Goal: Task Accomplishment & Management: Complete application form

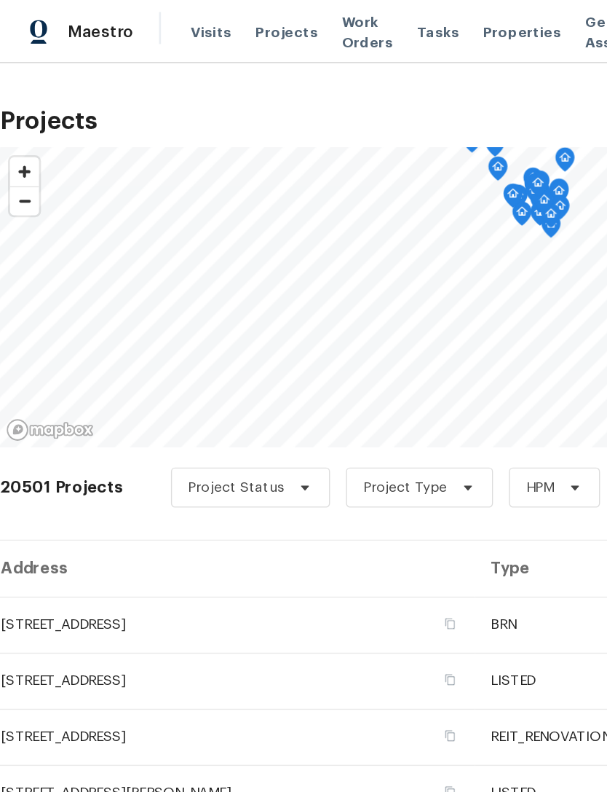
click at [267, 28] on span "Work Orders" at bounding box center [267, 23] width 37 height 29
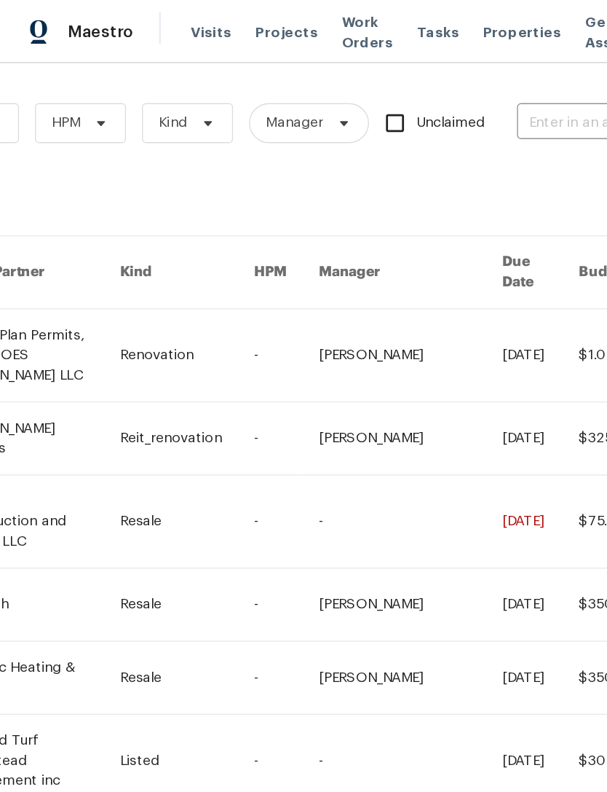
click at [422, 79] on input "text" at bounding box center [450, 90] width 146 height 23
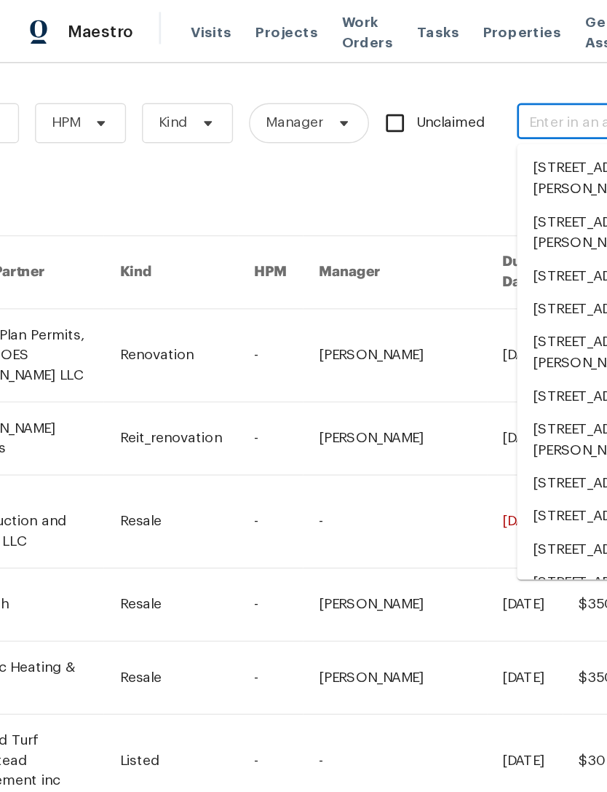
scroll to position [0, 240]
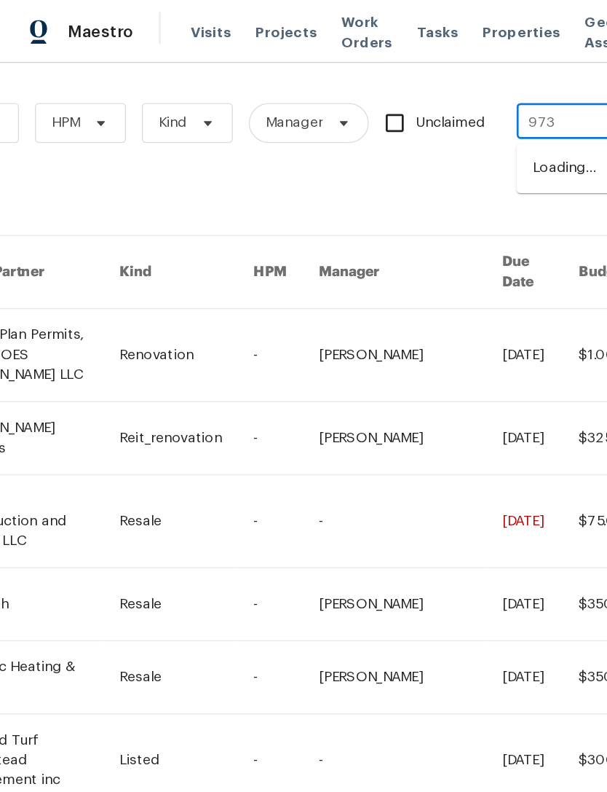
type input "9730"
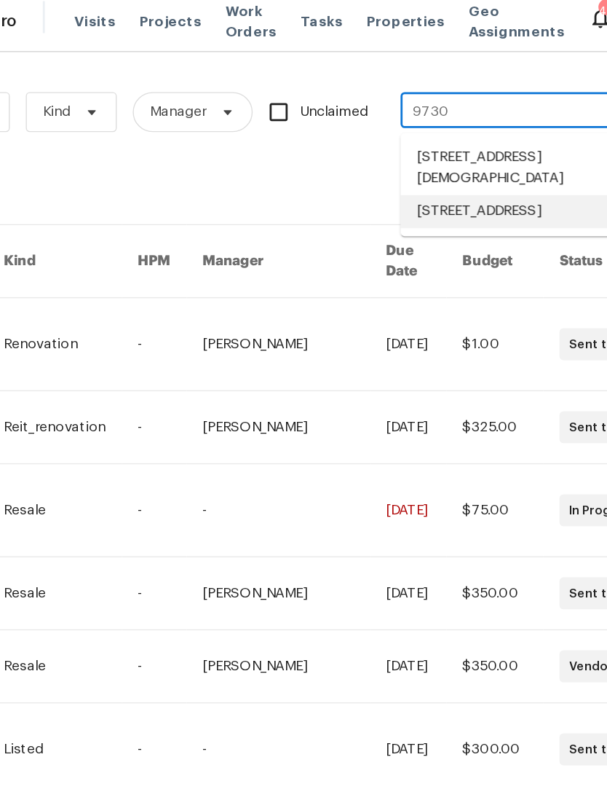
click at [377, 154] on li "[STREET_ADDRESS]" at bounding box center [470, 162] width 186 height 24
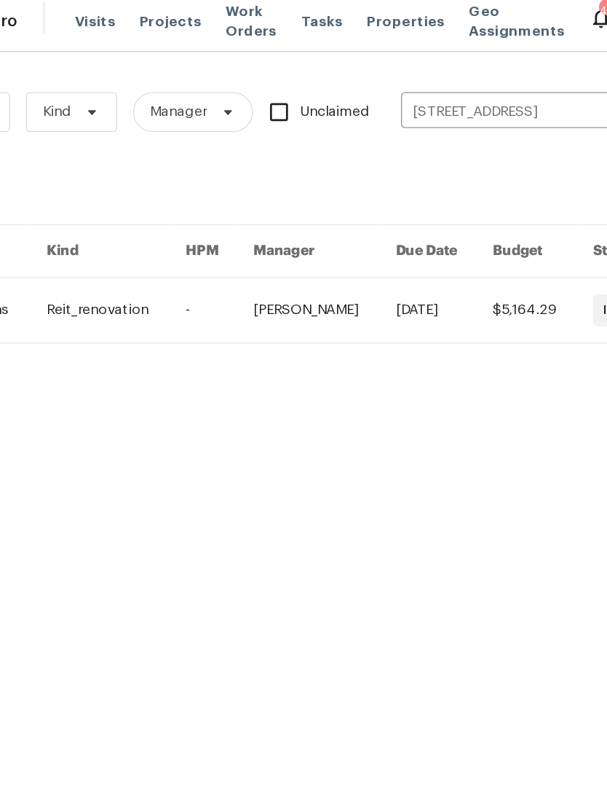
click at [269, 243] on link at bounding box center [320, 234] width 103 height 47
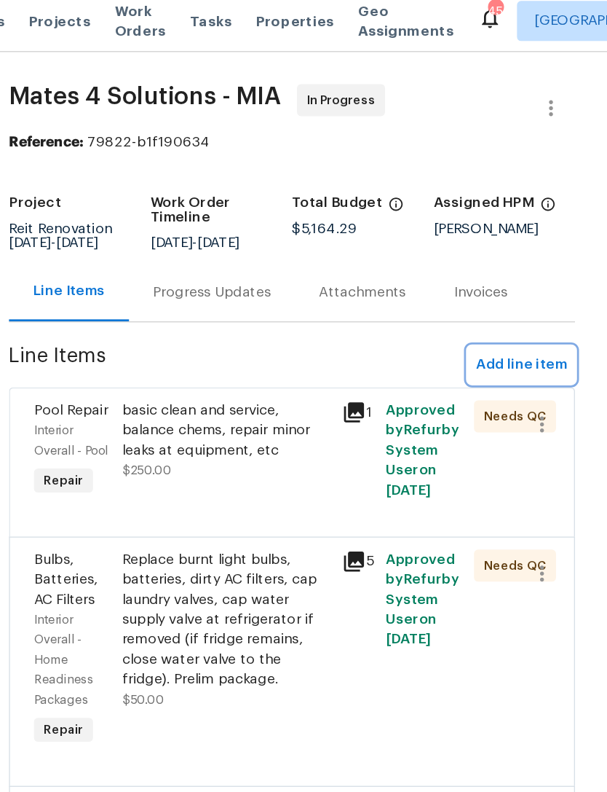
click at [512, 277] on span "Add line item" at bounding box center [545, 273] width 66 height 18
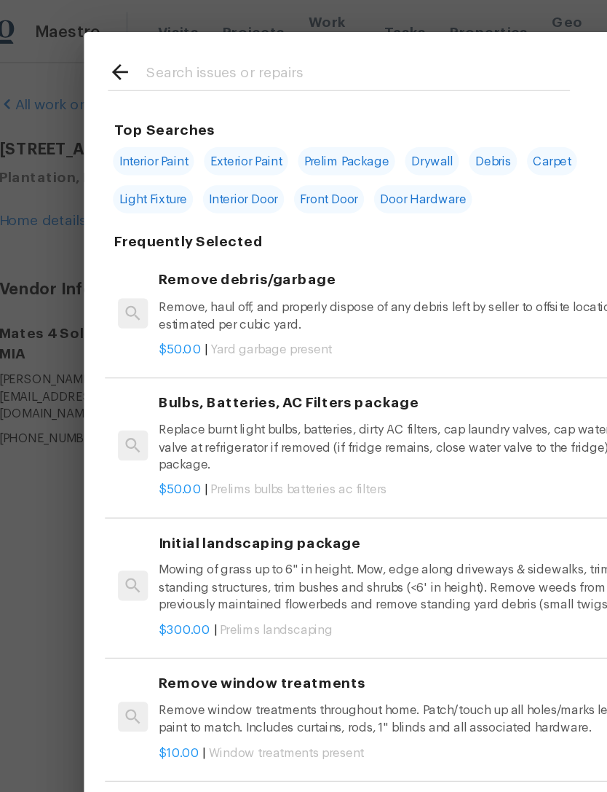
click at [210, 50] on input "text" at bounding box center [284, 55] width 309 height 22
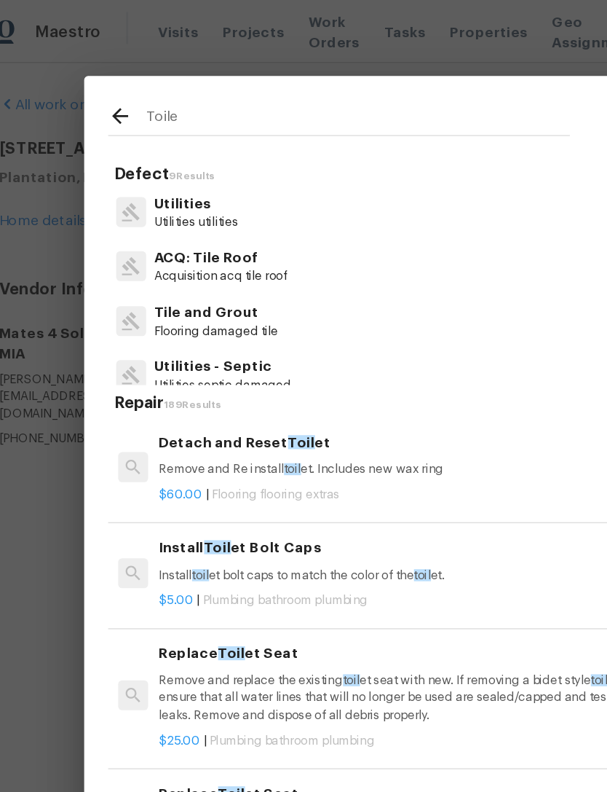
type input "Toilet"
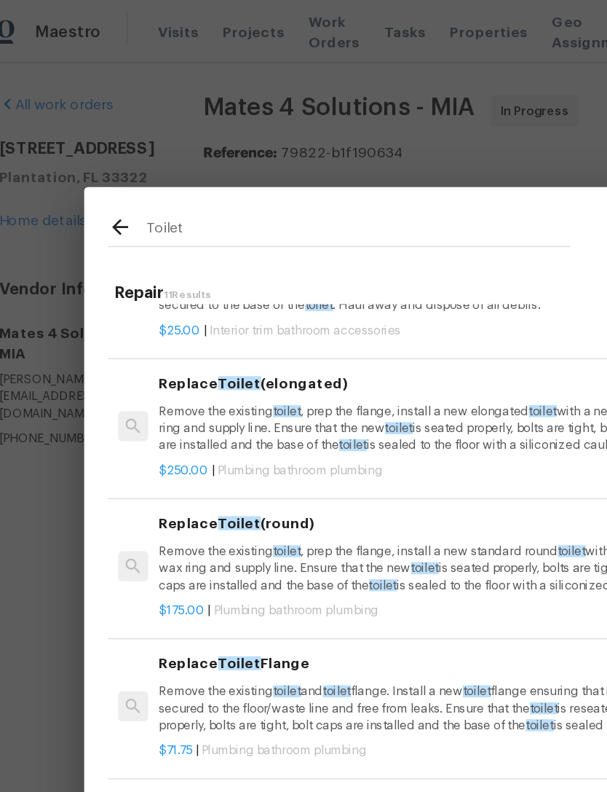
scroll to position [320, 0]
click at [339, 307] on p "Remove the existing toilet , prep the flange, install a new elongated toilet wi…" at bounding box center [320, 312] width 361 height 37
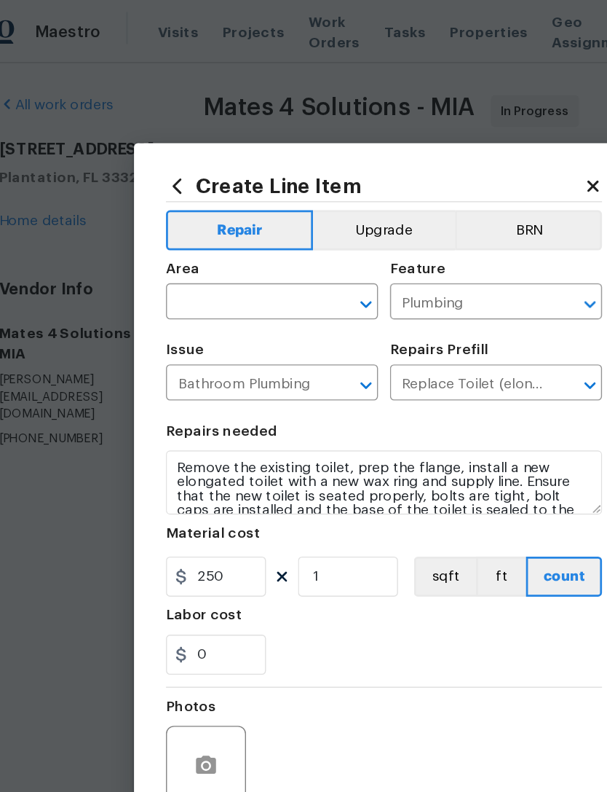
click at [200, 217] on input "text" at bounding box center [202, 221] width 114 height 23
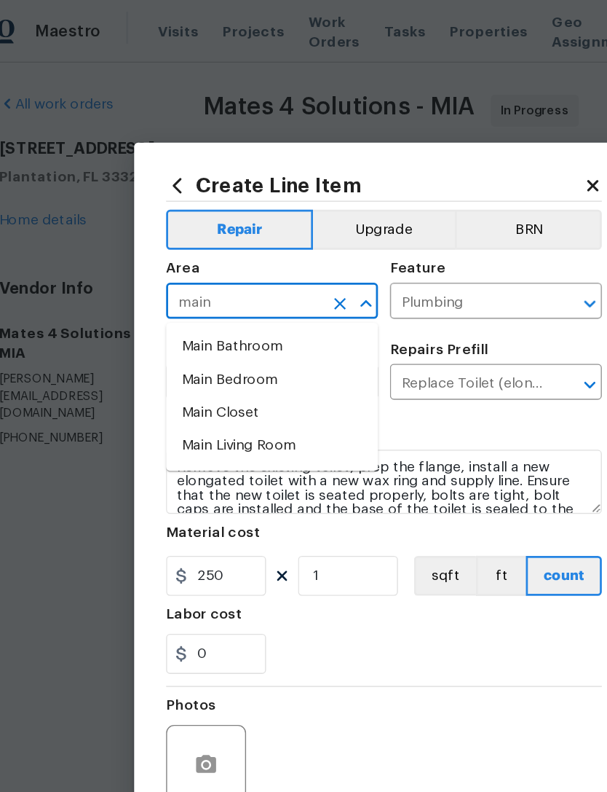
click at [182, 256] on li "Main Bathroom" at bounding box center [222, 253] width 154 height 24
type input "Main Bathroom"
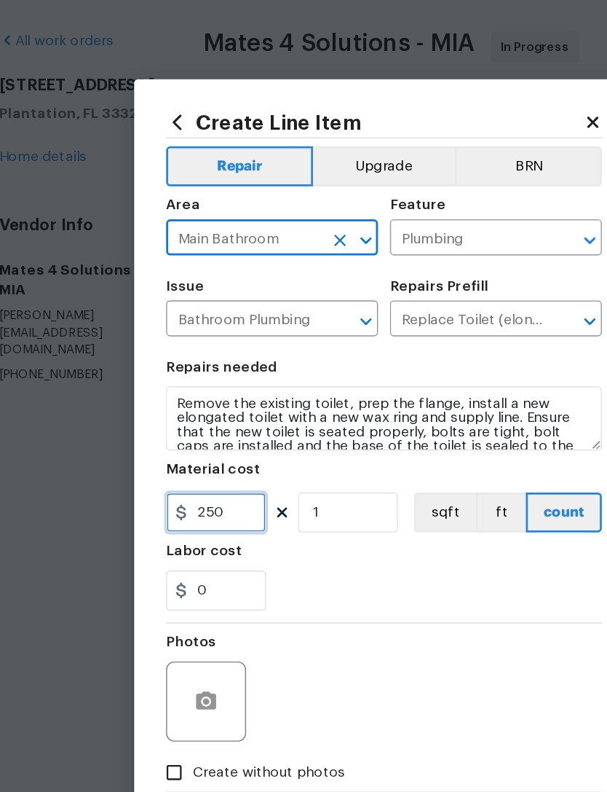
click at [177, 405] on input "250" at bounding box center [181, 419] width 73 height 29
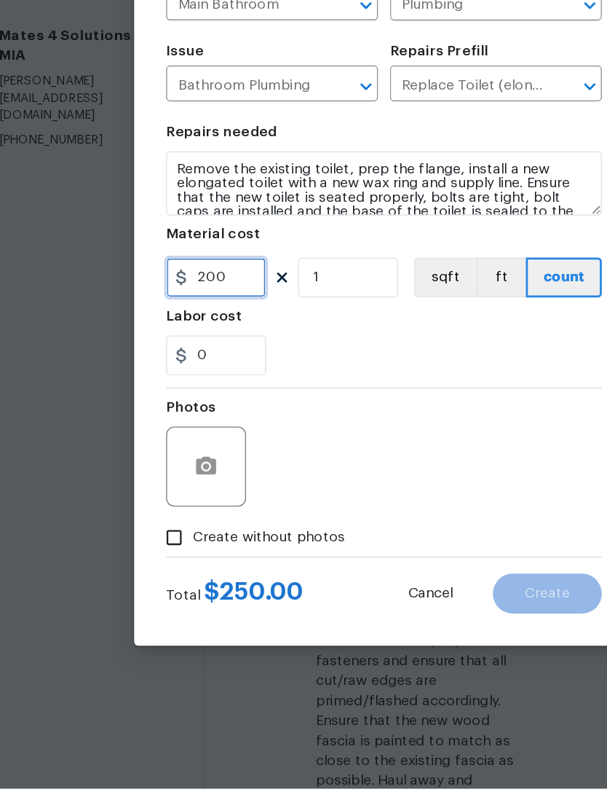
type input "200"
click at [160, 540] on button "button" at bounding box center [174, 557] width 35 height 35
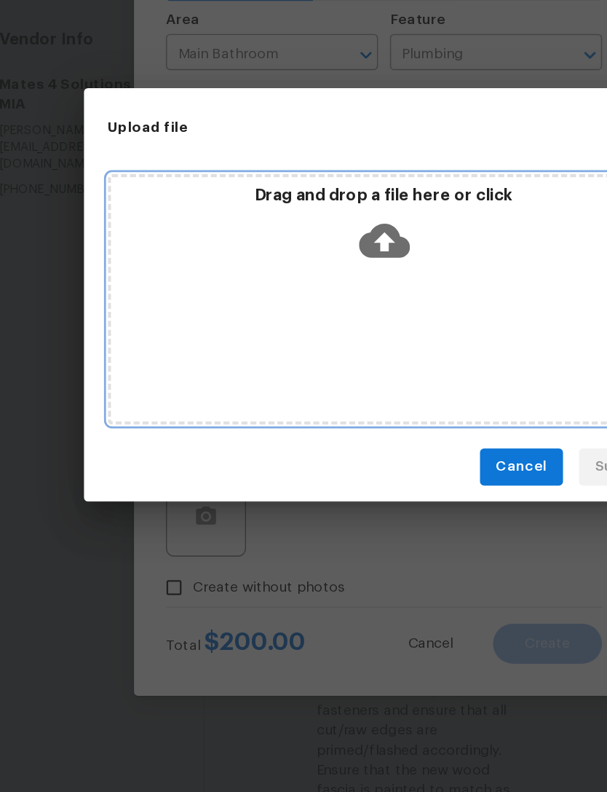
click at [286, 344] on icon at bounding box center [304, 356] width 37 height 25
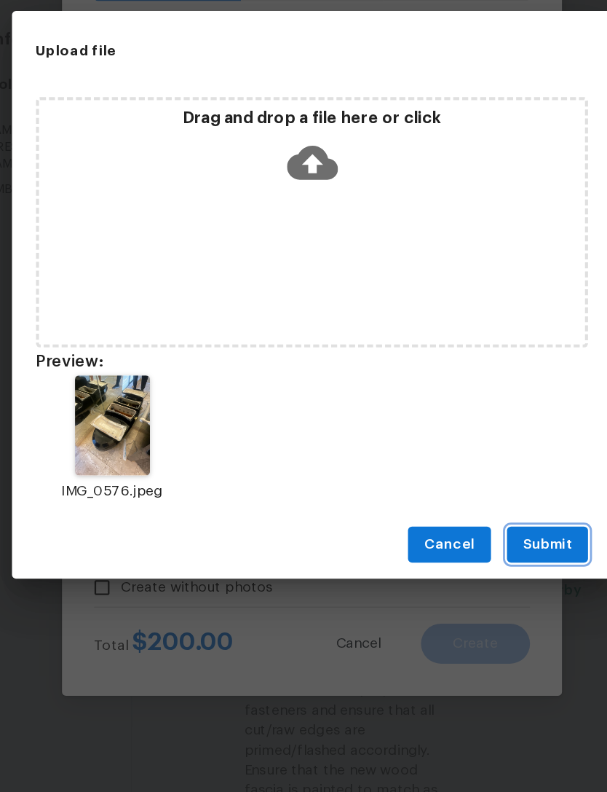
click at [457, 569] on span "Submit" at bounding box center [475, 578] width 36 height 18
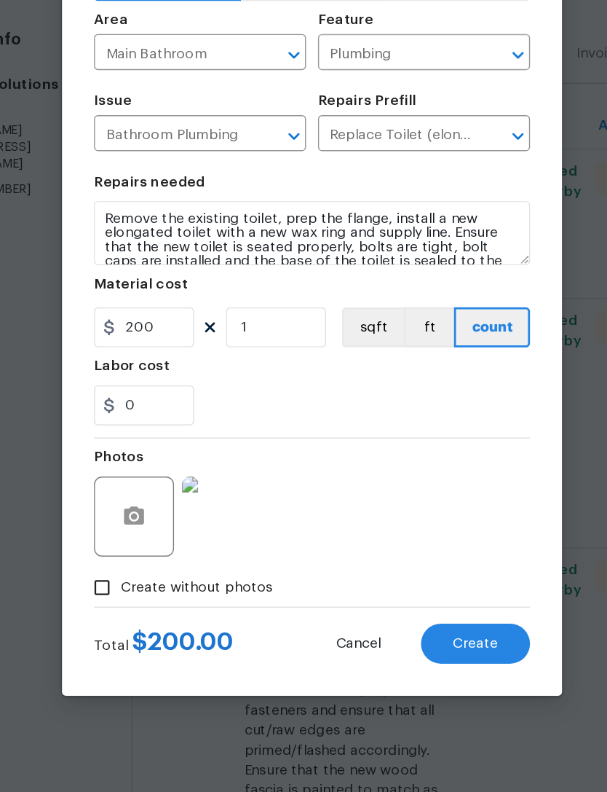
click at [406, 645] on span "Create" at bounding box center [422, 650] width 33 height 11
type input "0"
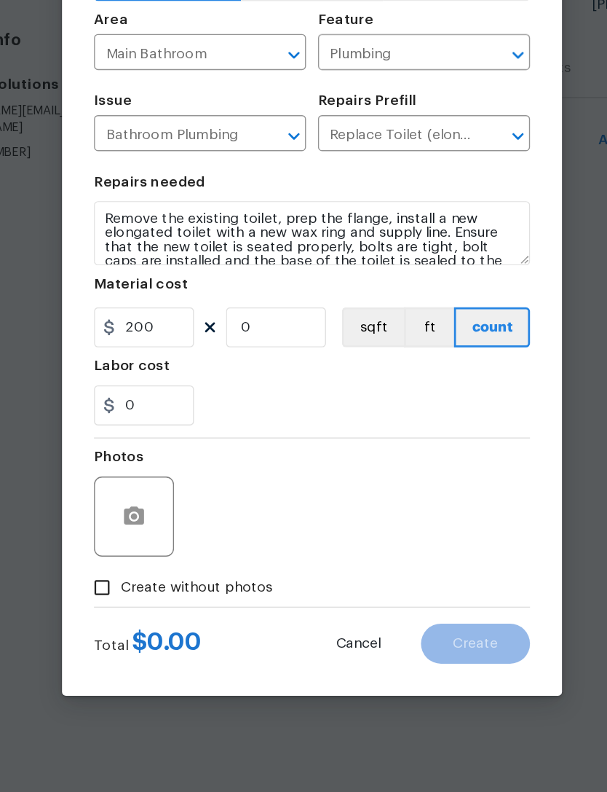
type input "0"
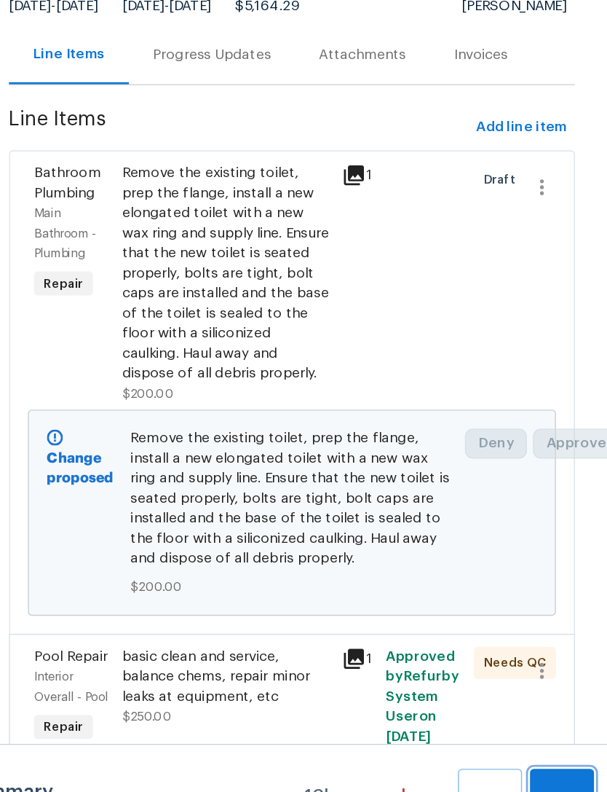
click at [551, 740] on button "Submit Changes" at bounding box center [574, 771] width 47 height 63
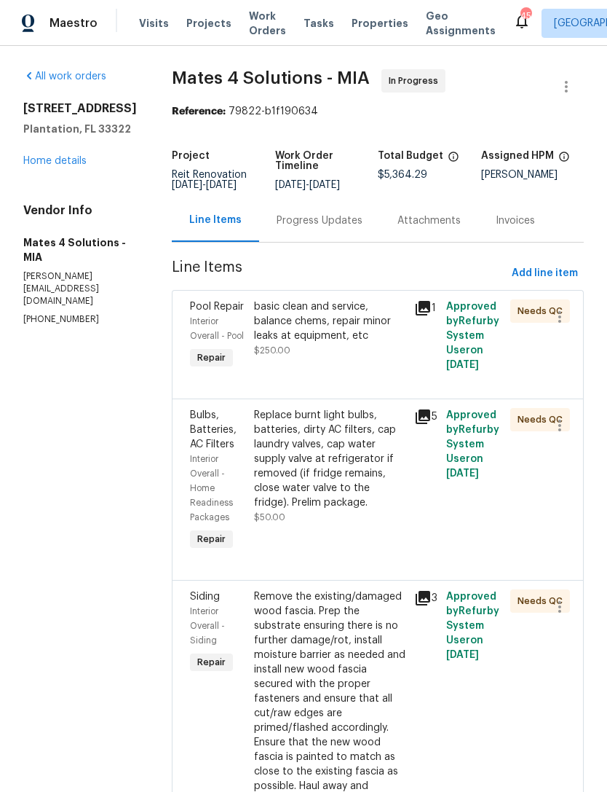
click at [200, 25] on span "Projects" at bounding box center [208, 23] width 45 height 15
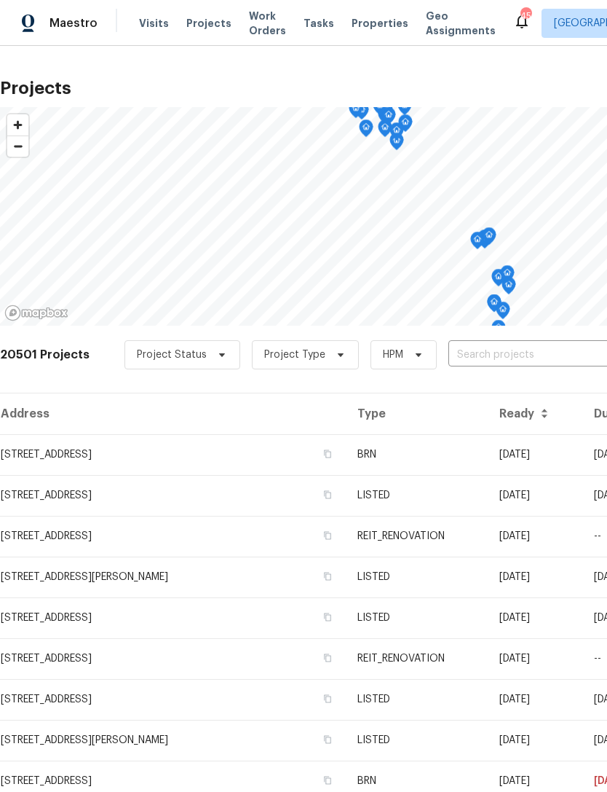
click at [510, 358] on input "text" at bounding box center [532, 355] width 167 height 23
type input "5"
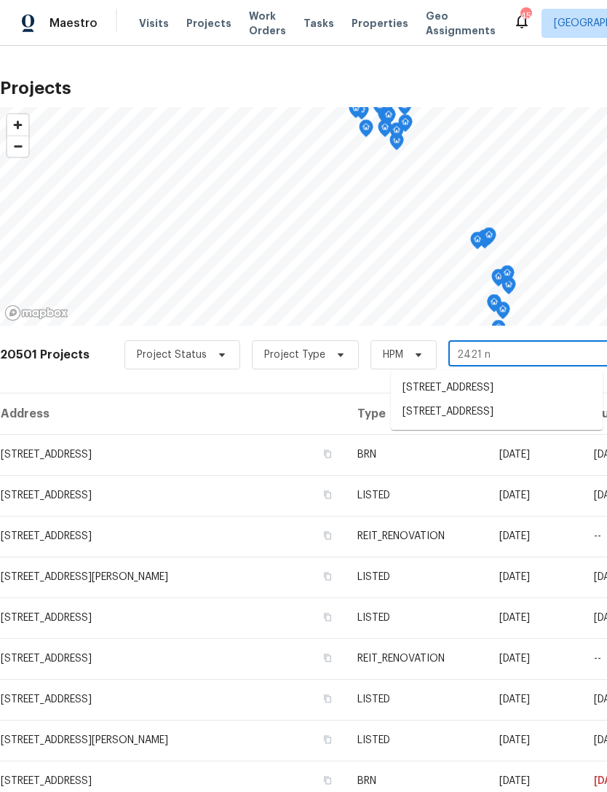
type input "2421 nw"
click at [493, 424] on li "[STREET_ADDRESS]" at bounding box center [497, 412] width 212 height 24
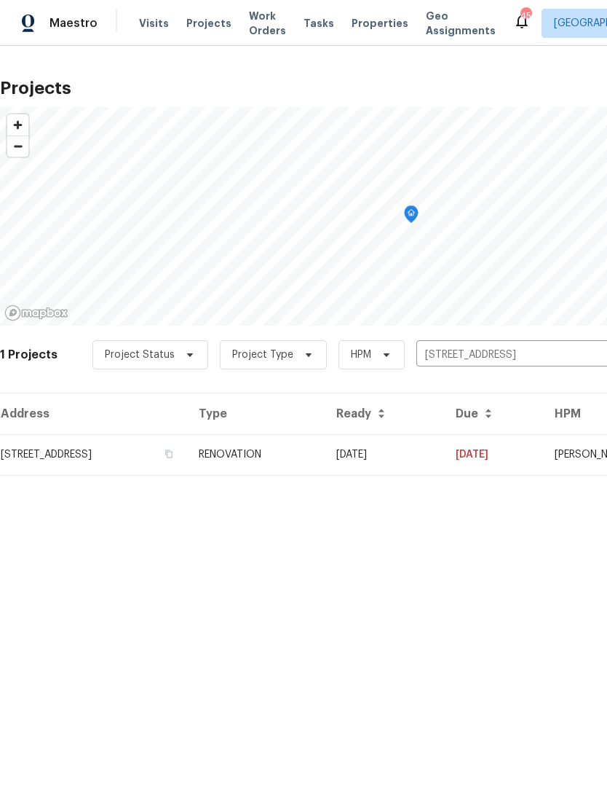
click at [325, 452] on td "RENOVATION" at bounding box center [256, 454] width 138 height 41
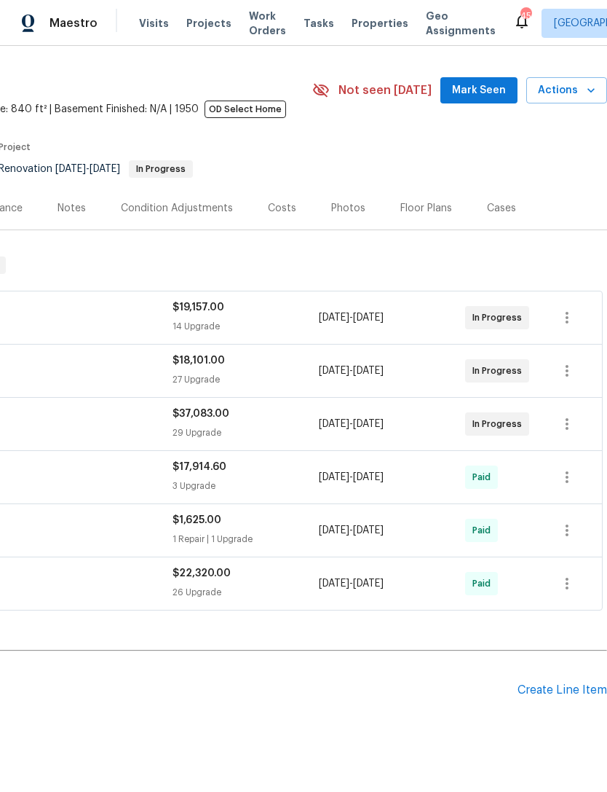
scroll to position [34, 216]
click at [556, 697] on div "Create Line Item" at bounding box center [563, 691] width 90 height 14
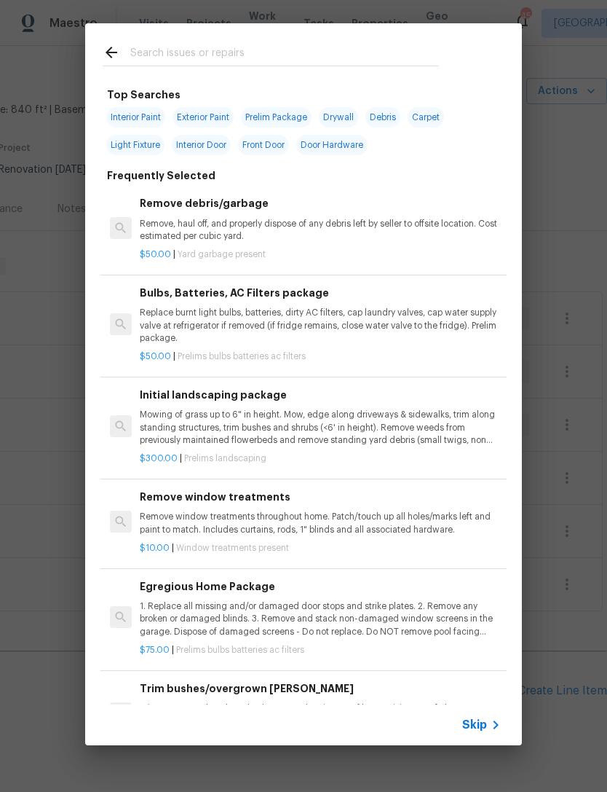
click at [256, 49] on input "text" at bounding box center [284, 55] width 309 height 22
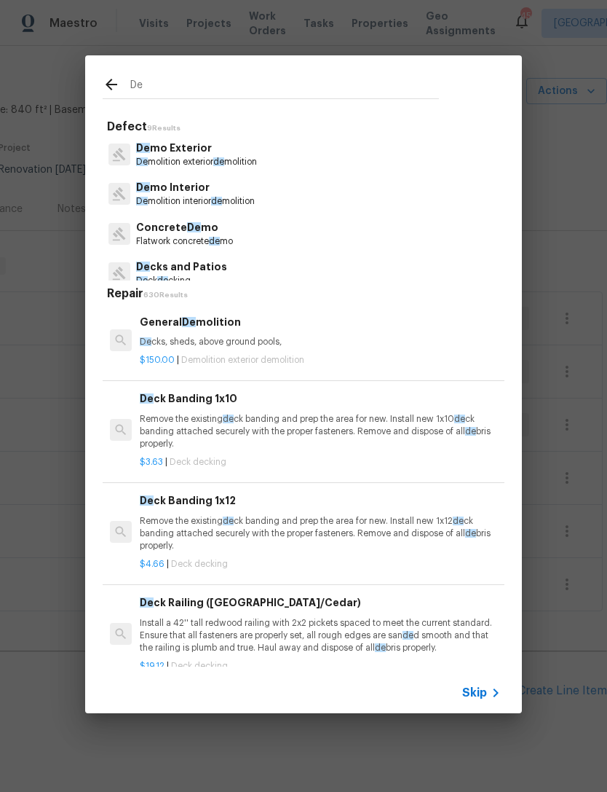
type input "Deb"
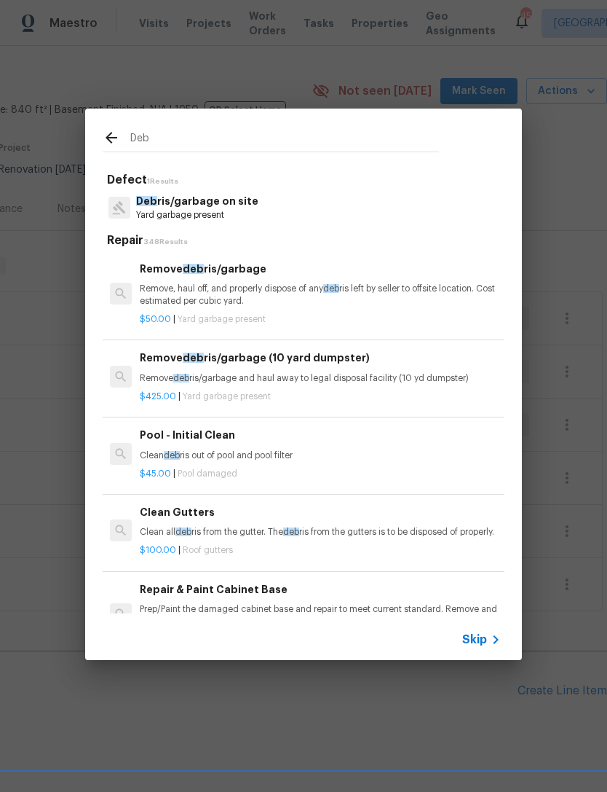
click at [221, 207] on p "Deb ris/garbage on site" at bounding box center [197, 201] width 122 height 15
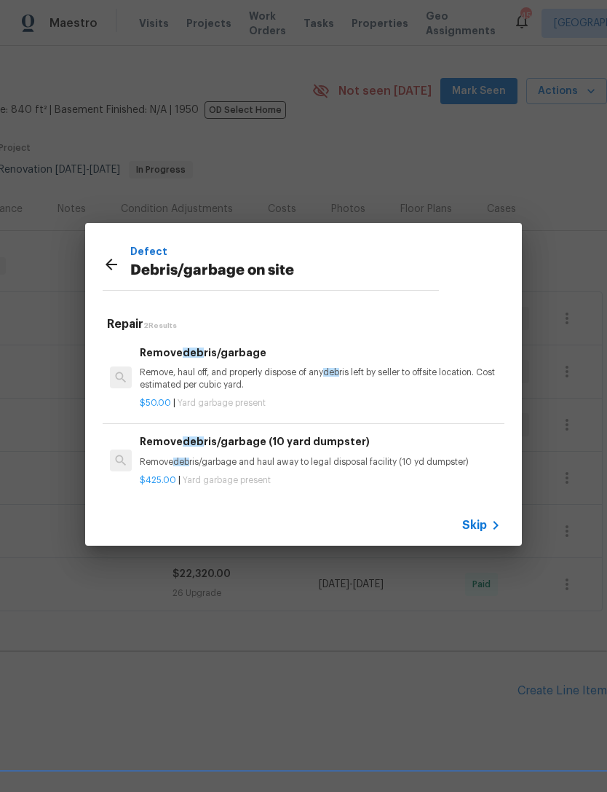
click at [259, 458] on p "Remove deb ris/garbage and haul away to legal disposal facility (10 yd dumpster)" at bounding box center [320, 462] width 361 height 12
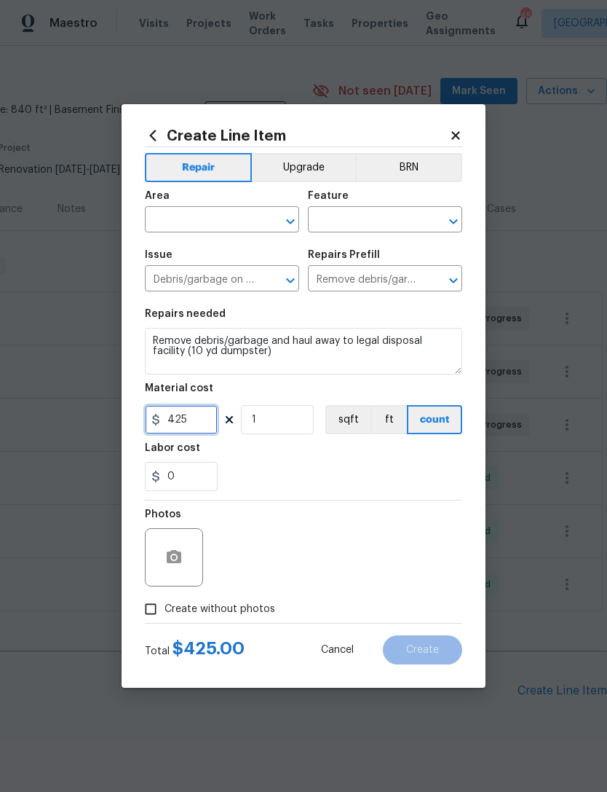
click at [197, 417] on input "425" at bounding box center [181, 419] width 73 height 29
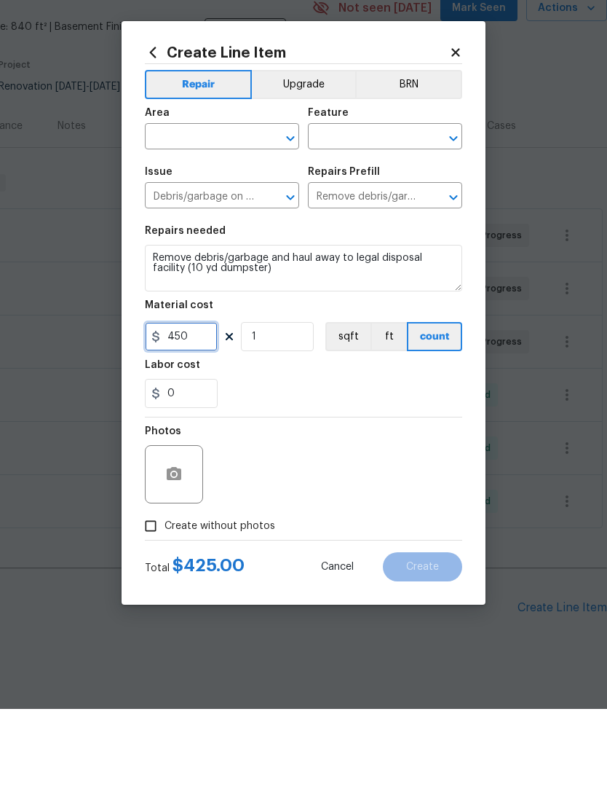
type input "450"
click at [232, 210] on input "text" at bounding box center [202, 221] width 114 height 23
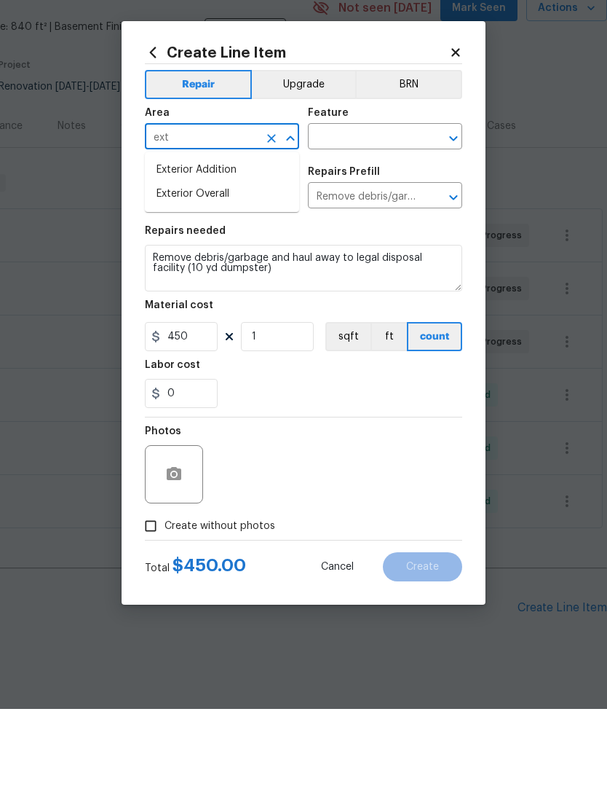
click at [228, 265] on li "Exterior Overall" at bounding box center [222, 277] width 154 height 24
type input "Exterior Overall"
click at [379, 210] on input "text" at bounding box center [365, 221] width 114 height 23
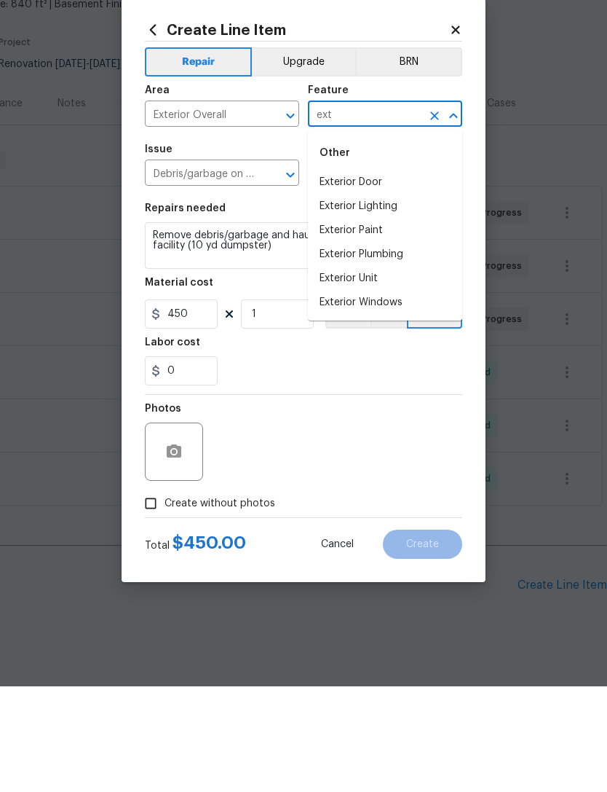
click at [385, 372] on li "Exterior Unit" at bounding box center [385, 384] width 154 height 24
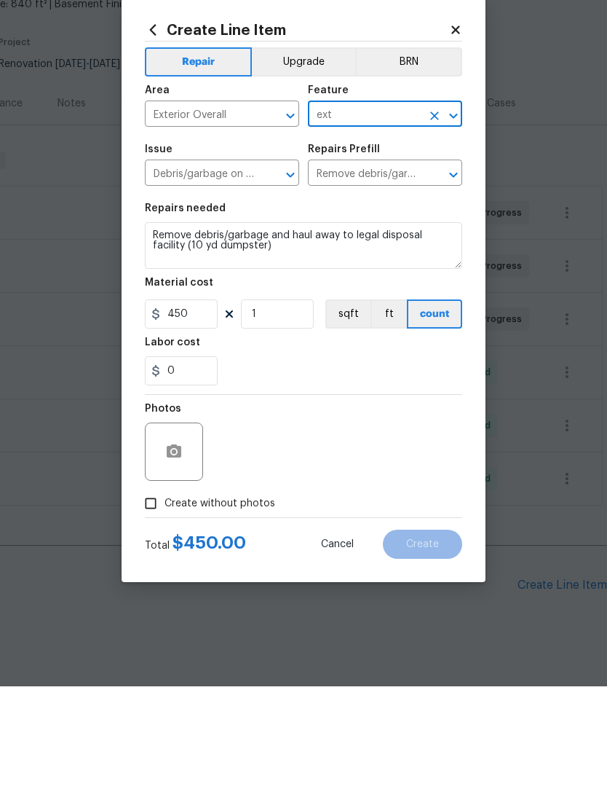
type input "Exterior Unit"
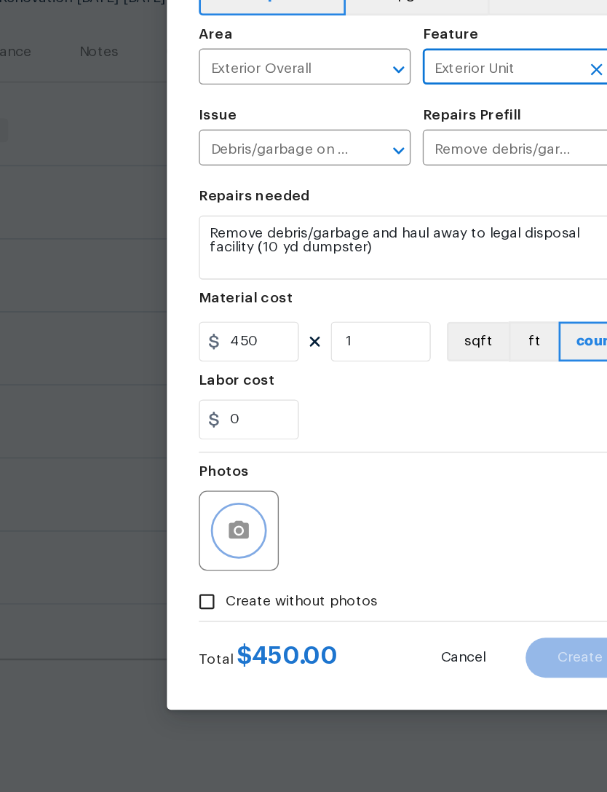
click at [178, 548] on icon "button" at bounding box center [173, 556] width 17 height 17
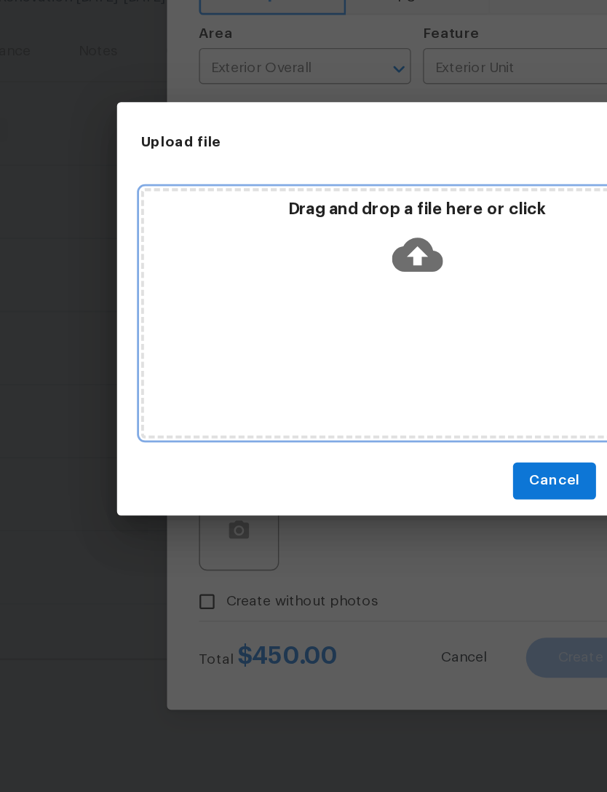
click at [301, 344] on icon at bounding box center [304, 356] width 37 height 25
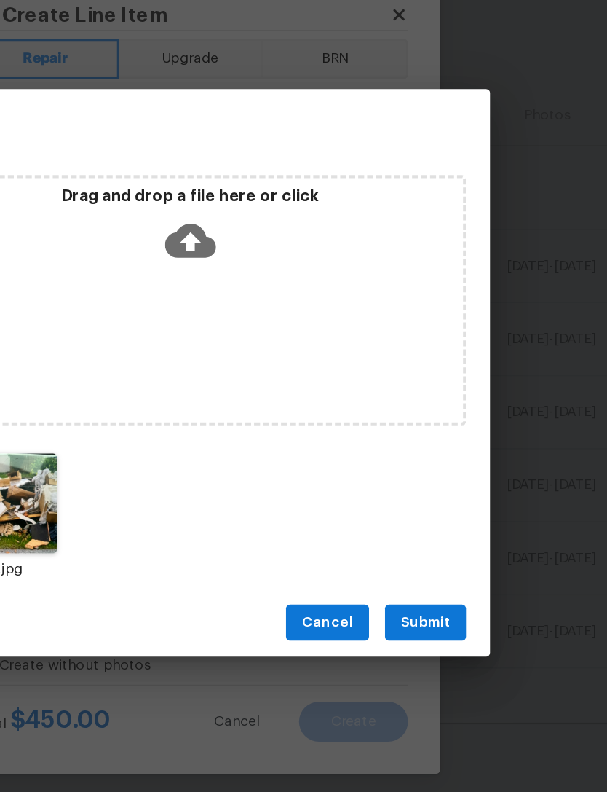
scroll to position [46, 0]
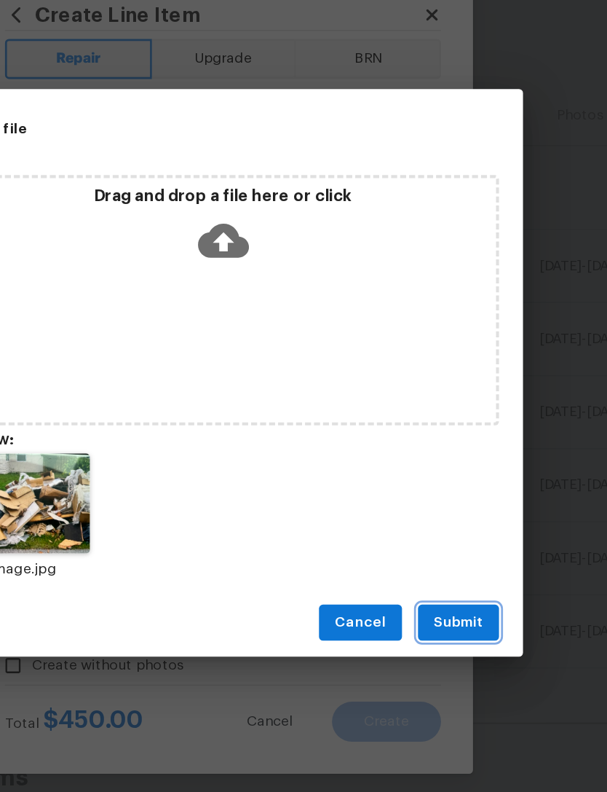
click at [457, 569] on span "Submit" at bounding box center [475, 578] width 36 height 18
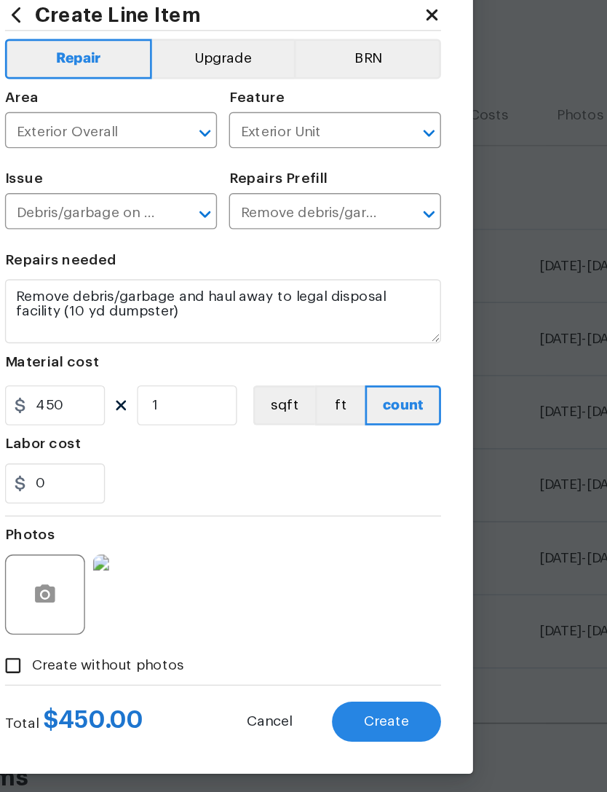
click at [406, 645] on span "Create" at bounding box center [422, 650] width 33 height 11
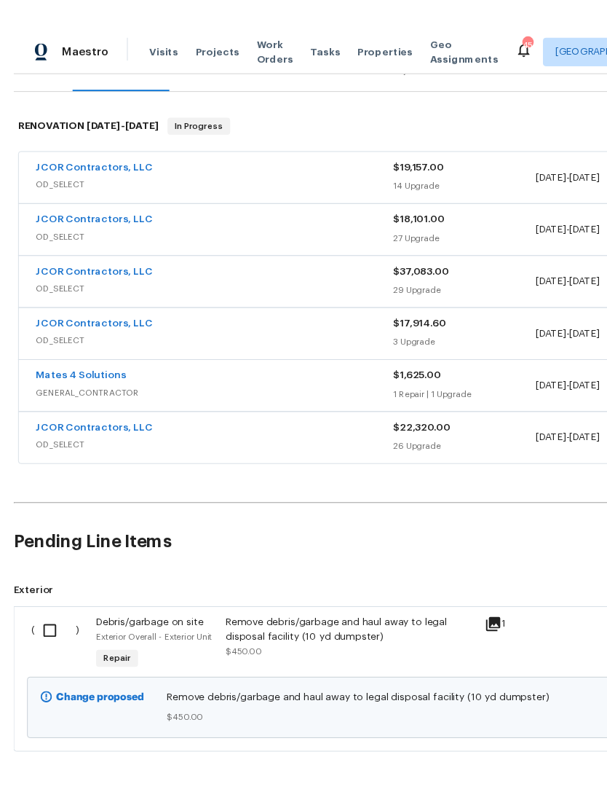
scroll to position [47, 0]
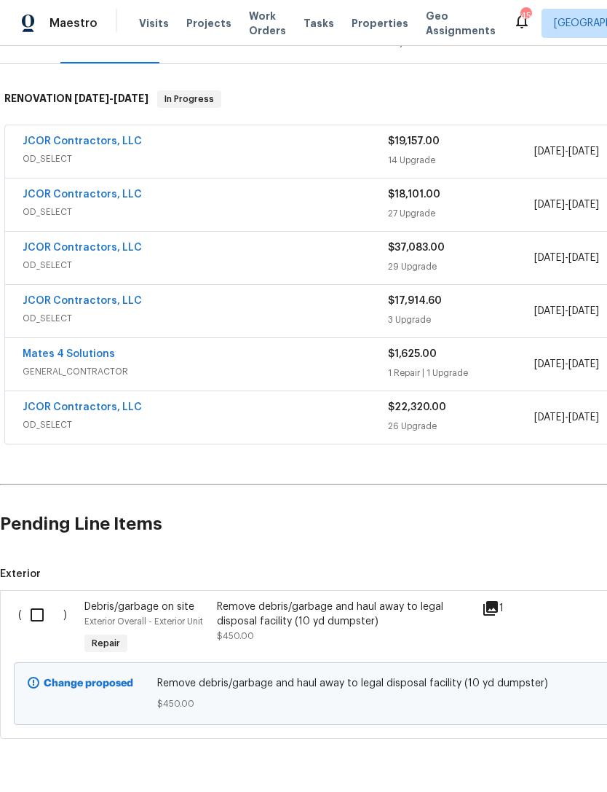
click at [44, 599] on input "checkbox" at bounding box center [43, 614] width 42 height 31
checkbox input "true"
click at [535, 753] on span "Create Work Order" at bounding box center [524, 756] width 97 height 18
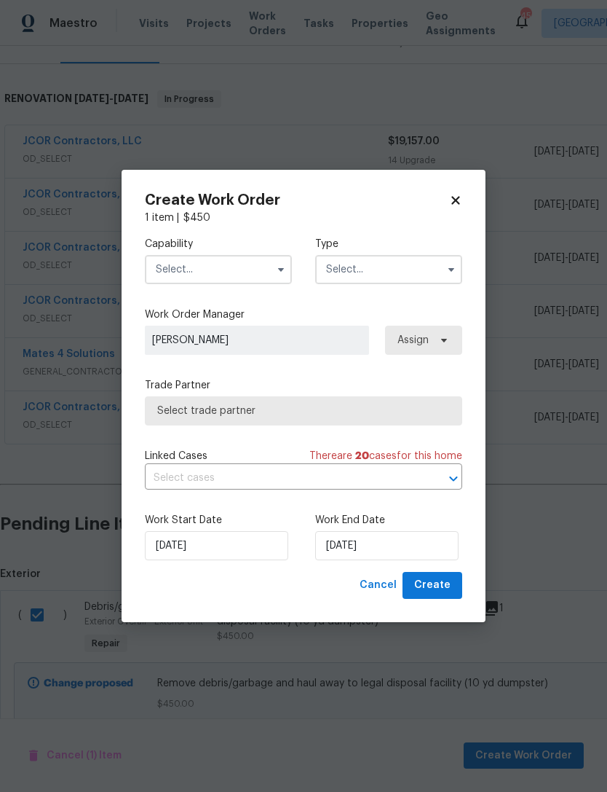
click at [234, 267] on input "text" at bounding box center [218, 269] width 147 height 29
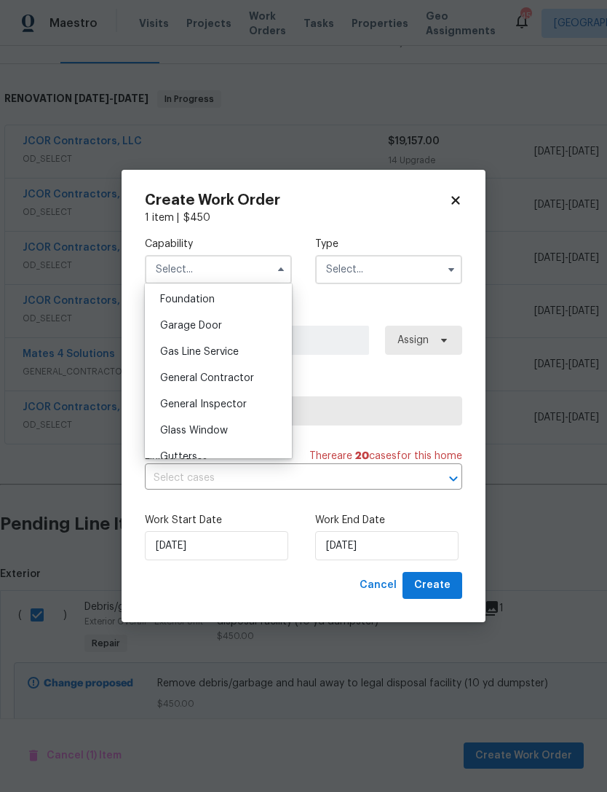
scroll to position [634, 0]
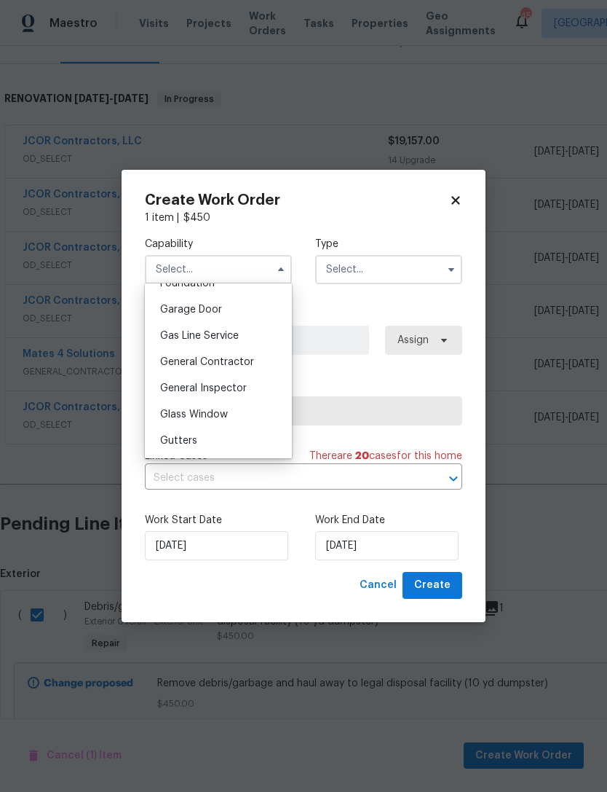
click at [237, 361] on span "General Contractor" at bounding box center [207, 362] width 94 height 10
type input "General Contractor"
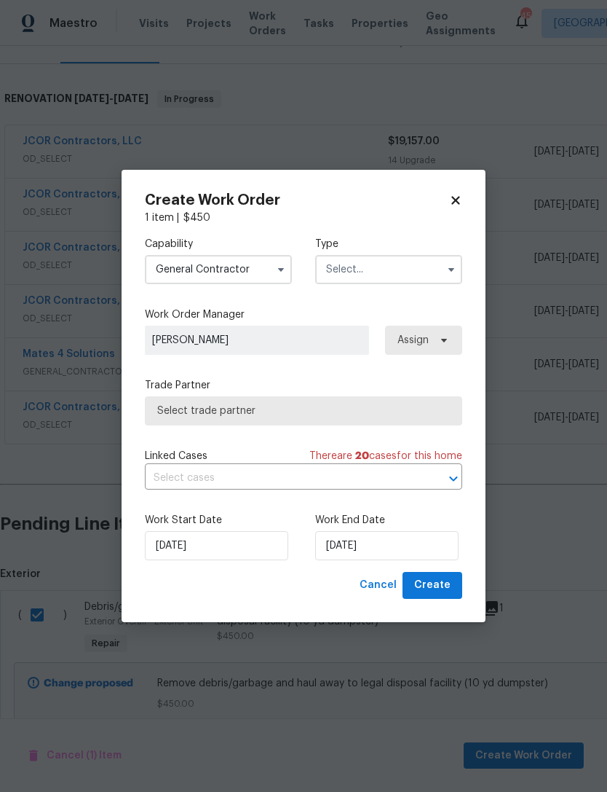
click at [396, 268] on input "text" at bounding box center [388, 269] width 147 height 29
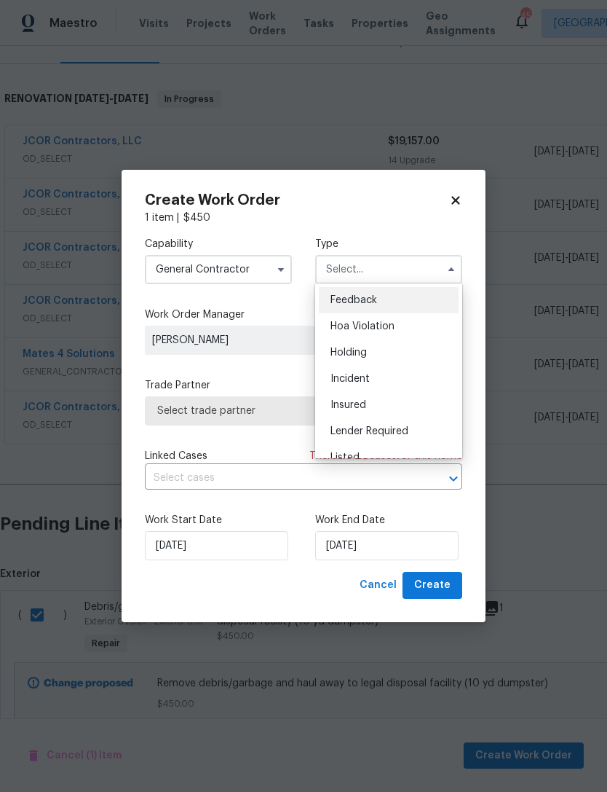
scroll to position [0, 0]
click at [381, 329] on span "Hoa Violation" at bounding box center [363, 326] width 64 height 10
type input "Hoa Violation"
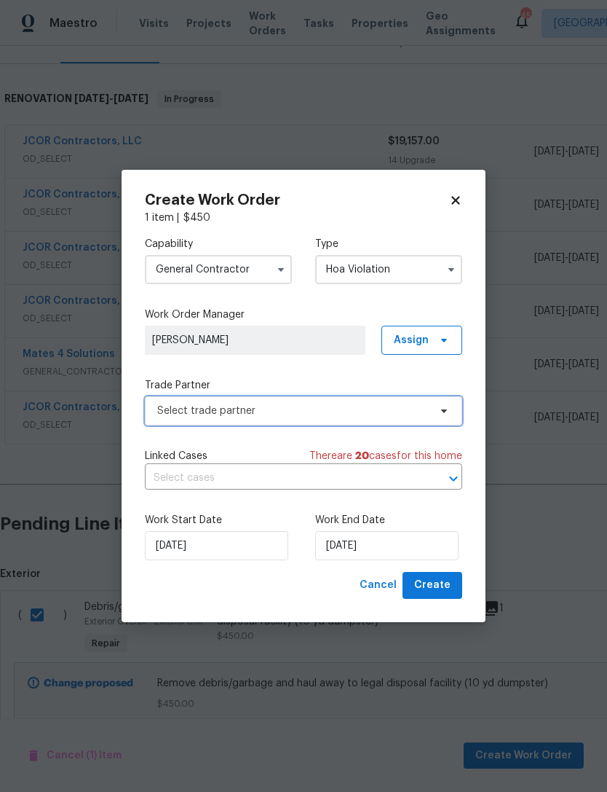
click at [399, 410] on span "Select trade partner" at bounding box center [293, 411] width 272 height 15
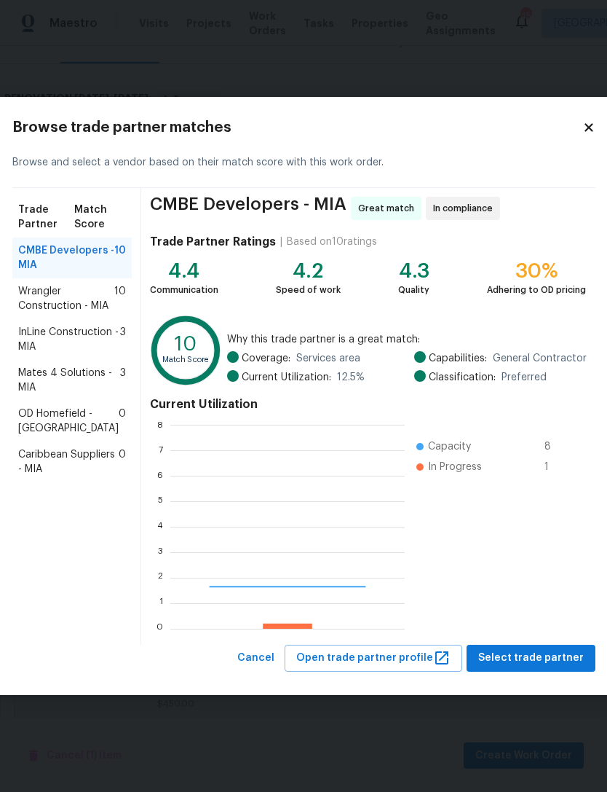
scroll to position [204, 235]
click at [42, 395] on span "Mates 4 Solutions - MIA" at bounding box center [69, 380] width 102 height 29
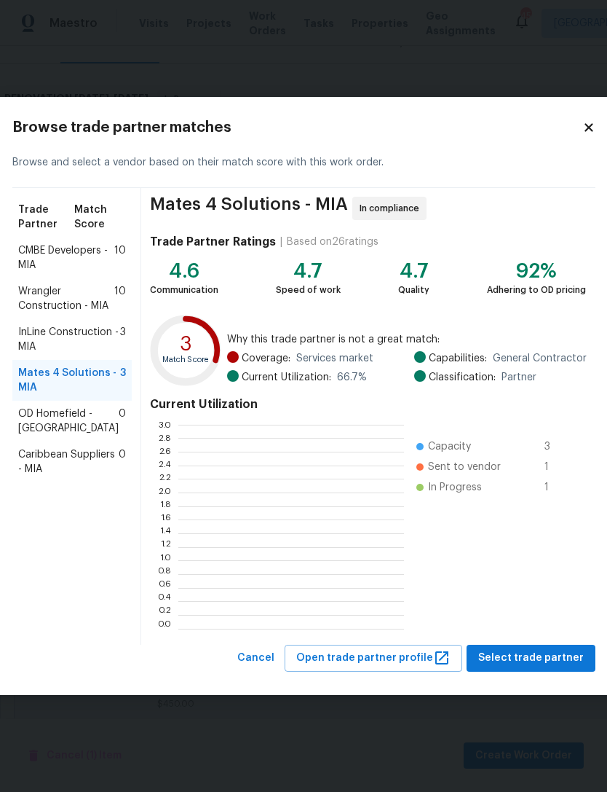
scroll to position [204, 226]
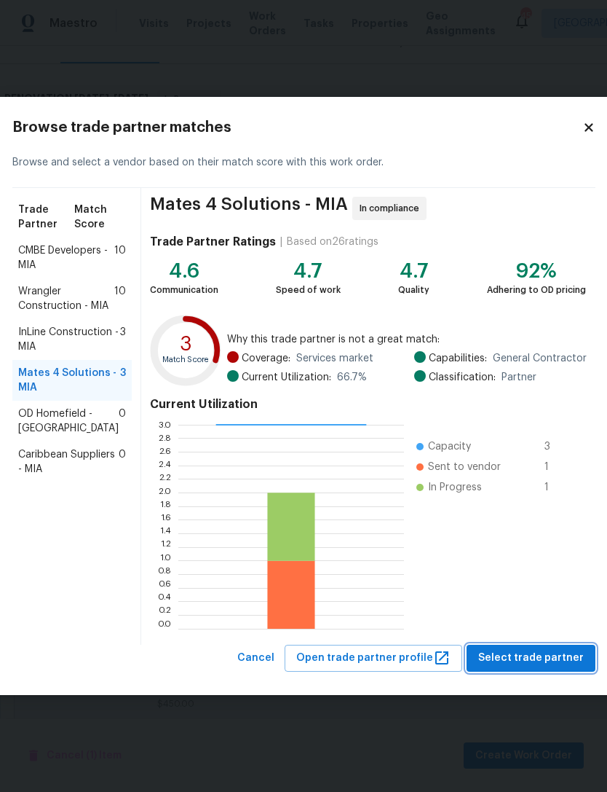
click at [540, 656] on span "Select trade partner" at bounding box center [532, 658] width 106 height 18
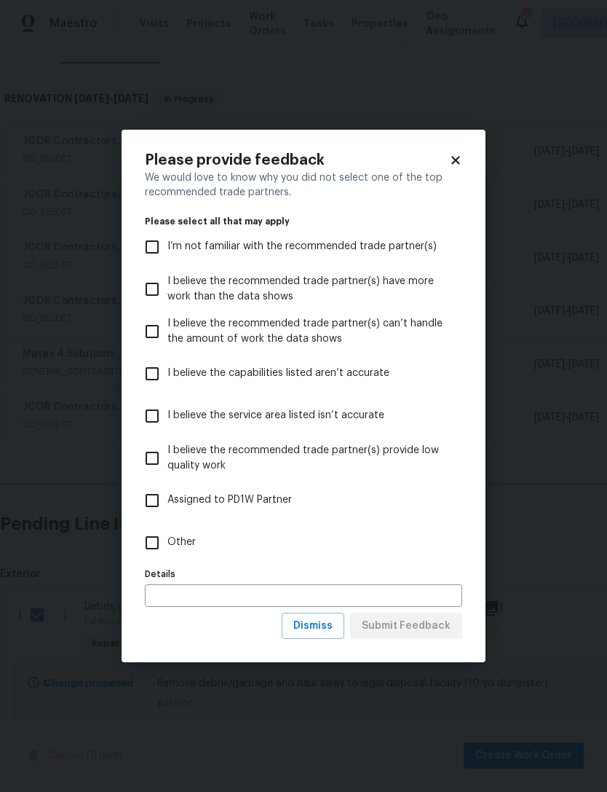
click at [160, 543] on input "Other" at bounding box center [152, 542] width 31 height 31
checkbox input "true"
click at [429, 629] on span "Submit Feedback" at bounding box center [406, 626] width 89 height 18
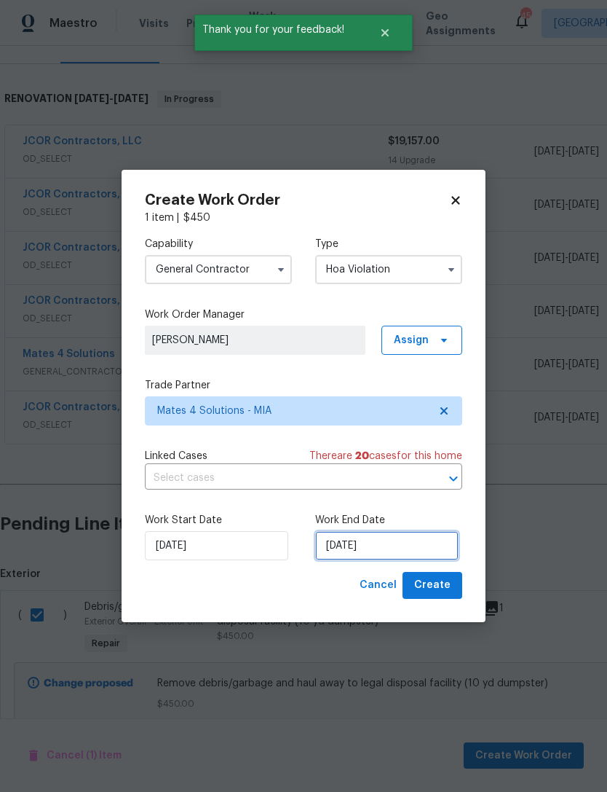
click at [390, 549] on input "[DATE]" at bounding box center [386, 545] width 143 height 29
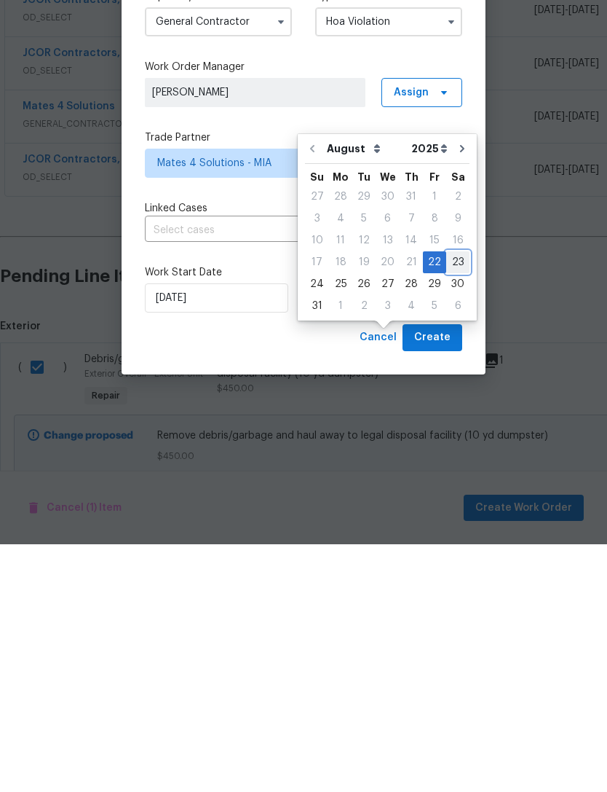
click at [452, 500] on div "23" at bounding box center [457, 510] width 23 height 20
type input "[DATE]"
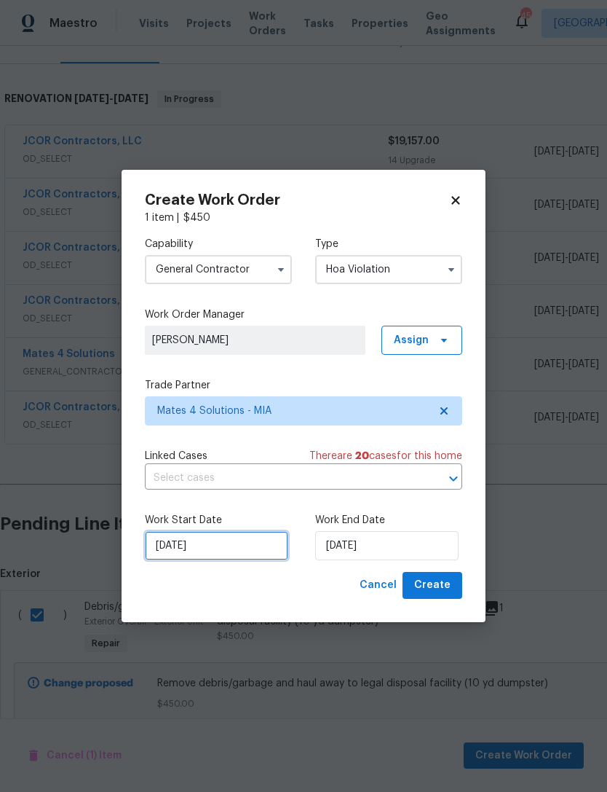
click at [229, 545] on input "[DATE]" at bounding box center [216, 545] width 143 height 29
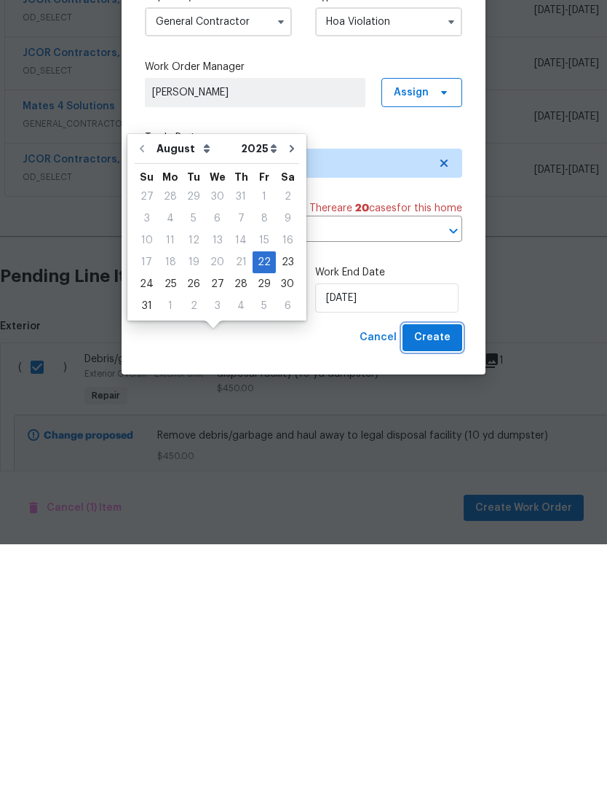
click at [437, 576] on span "Create" at bounding box center [432, 585] width 36 height 18
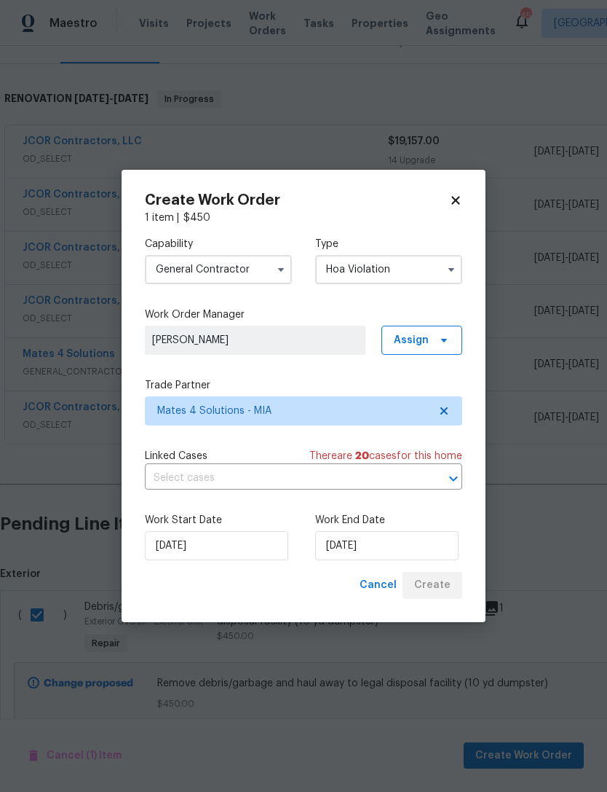
checkbox input "false"
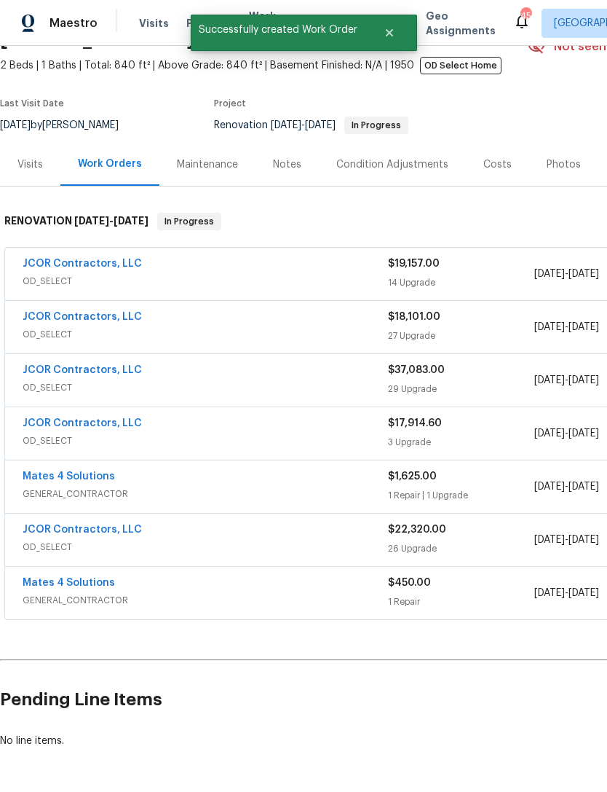
scroll to position [78, 0]
